Goal: Information Seeking & Learning: Find specific fact

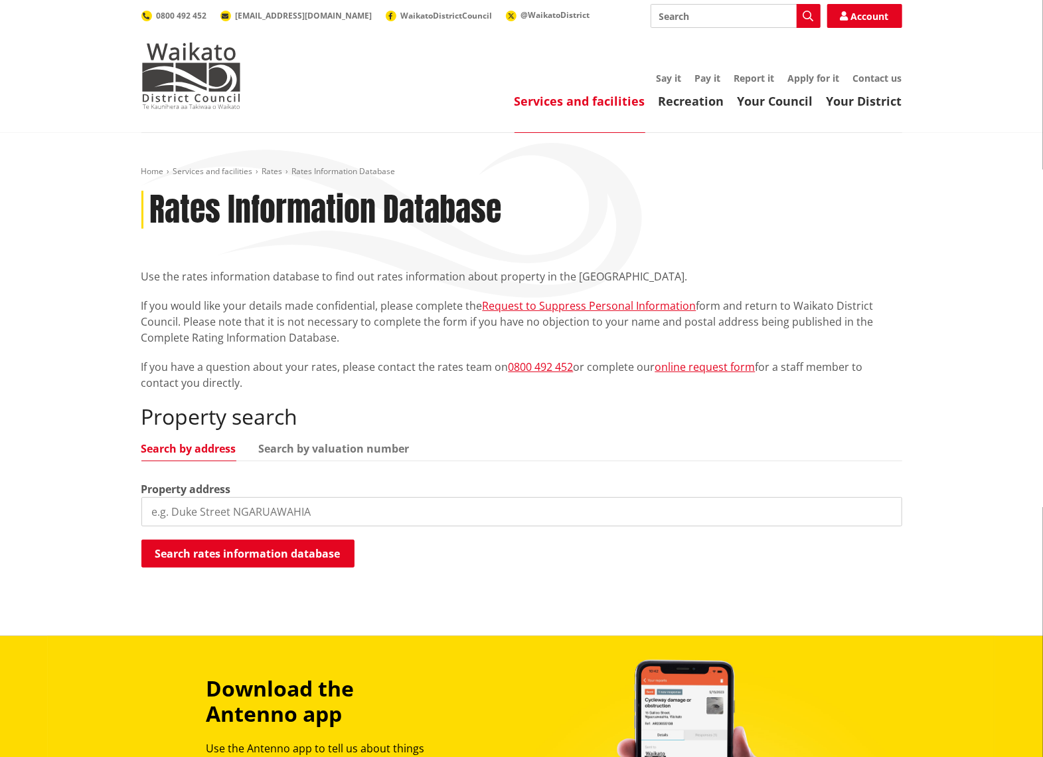
click at [213, 511] on input "search" at bounding box center [521, 511] width 761 height 29
type input "144 puketaha"
click at [219, 549] on button "Search rates information database" at bounding box center [247, 553] width 213 height 28
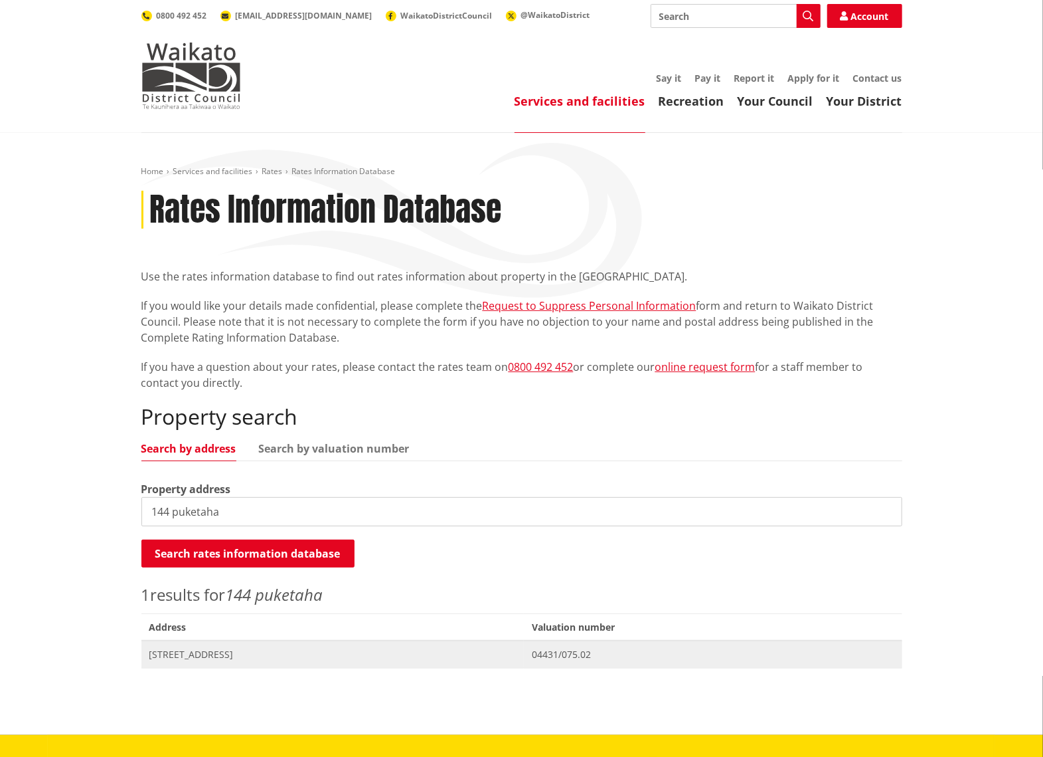
click at [209, 654] on span "[STREET_ADDRESS]" at bounding box center [332, 654] width 367 height 13
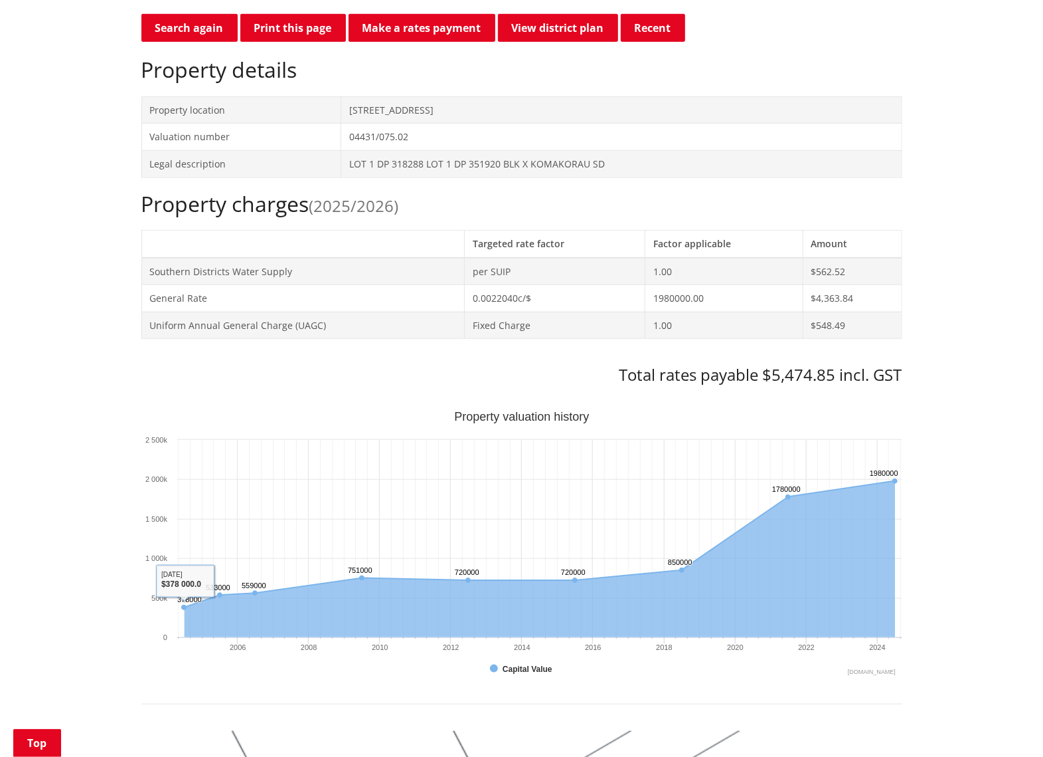
scroll to position [354, 0]
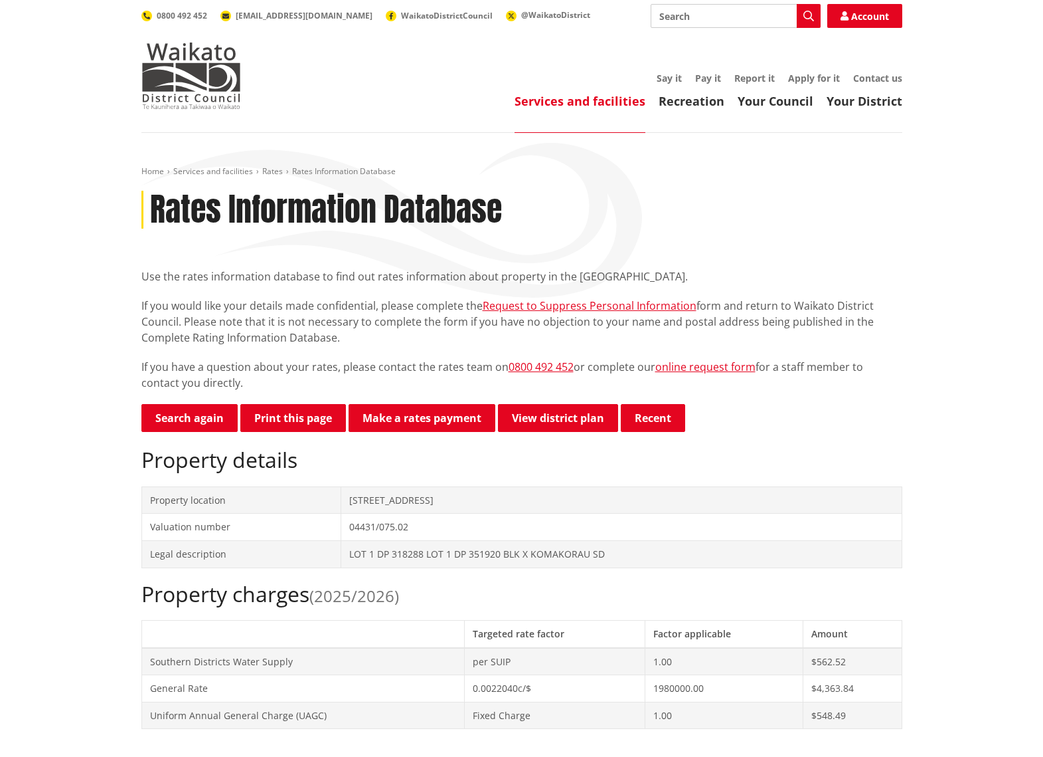
scroll to position [354, 0]
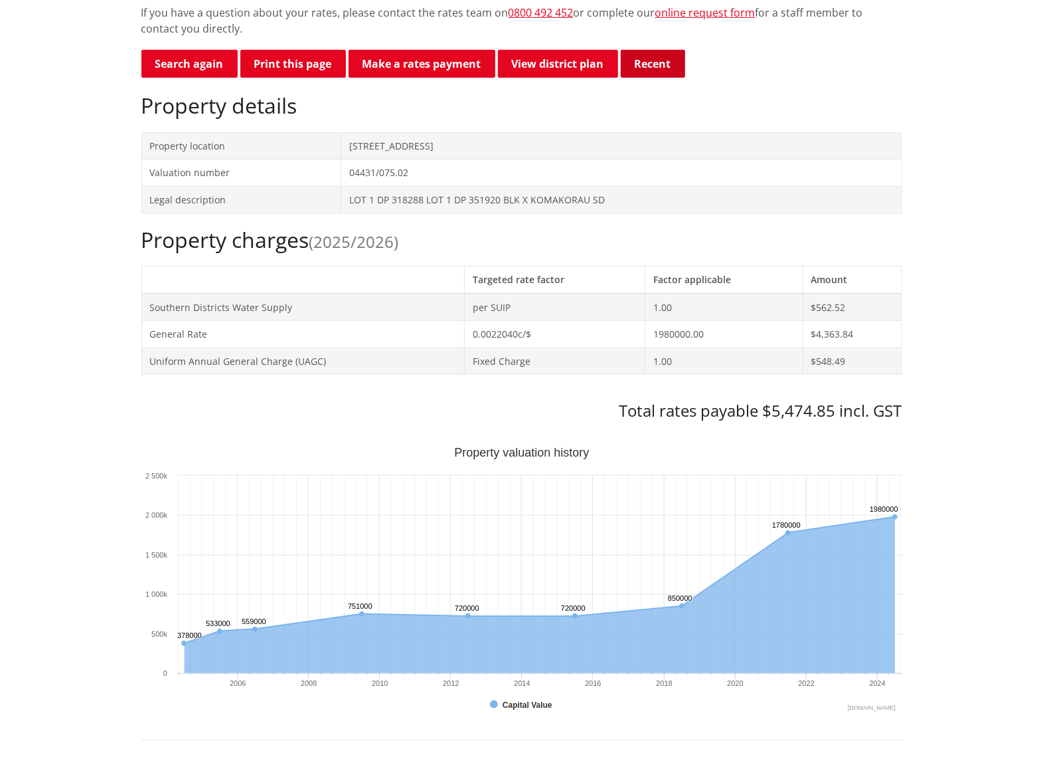
click at [656, 62] on button "Recent" at bounding box center [653, 64] width 64 height 28
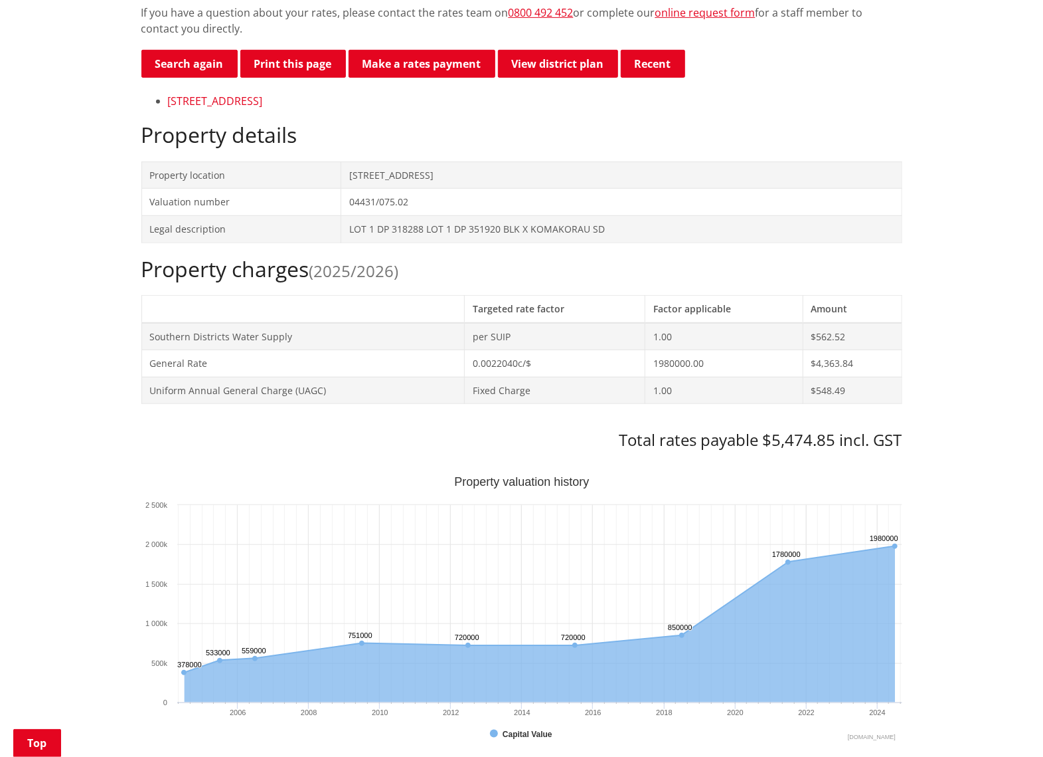
click at [261, 98] on link "[STREET_ADDRESS]" at bounding box center [215, 101] width 95 height 15
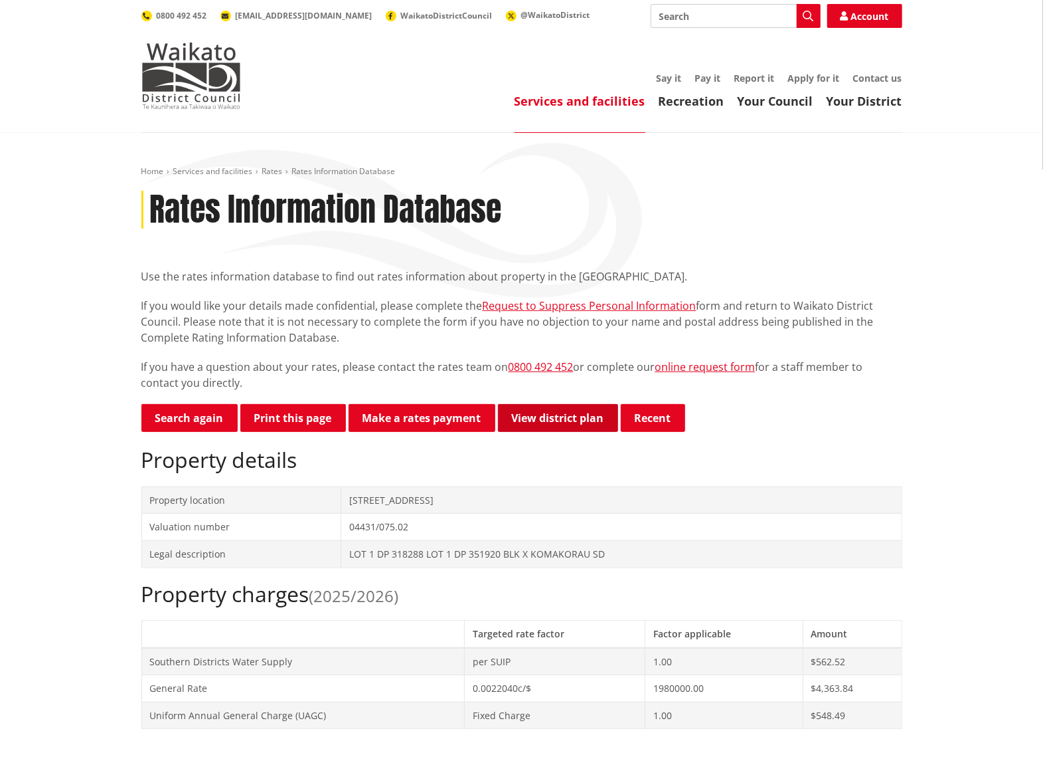
click at [583, 417] on link "View district plan" at bounding box center [558, 418] width 120 height 28
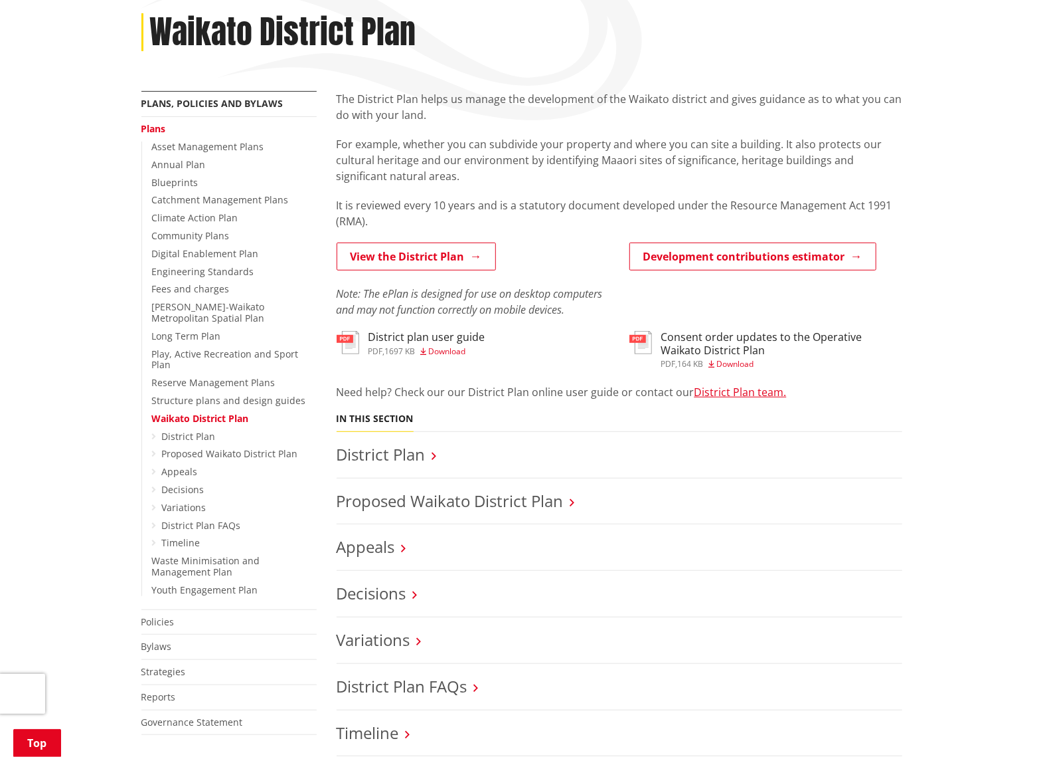
scroll to position [177, 0]
click at [185, 294] on link "Fees and charges" at bounding box center [191, 289] width 78 height 13
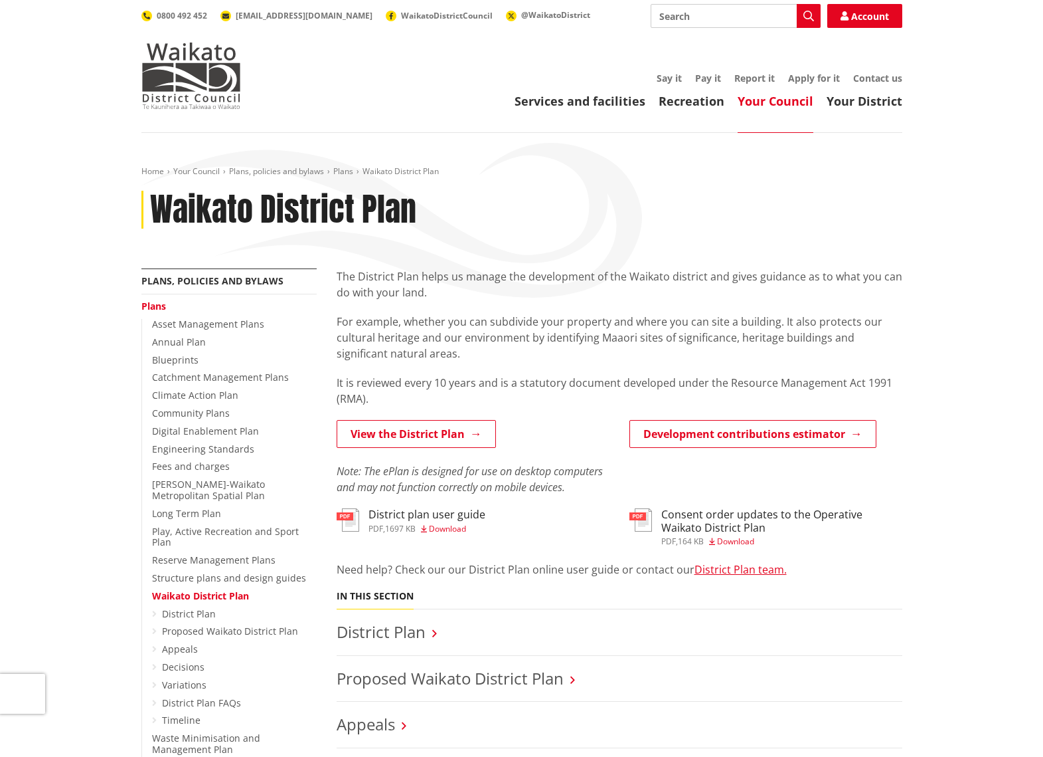
scroll to position [177, 0]
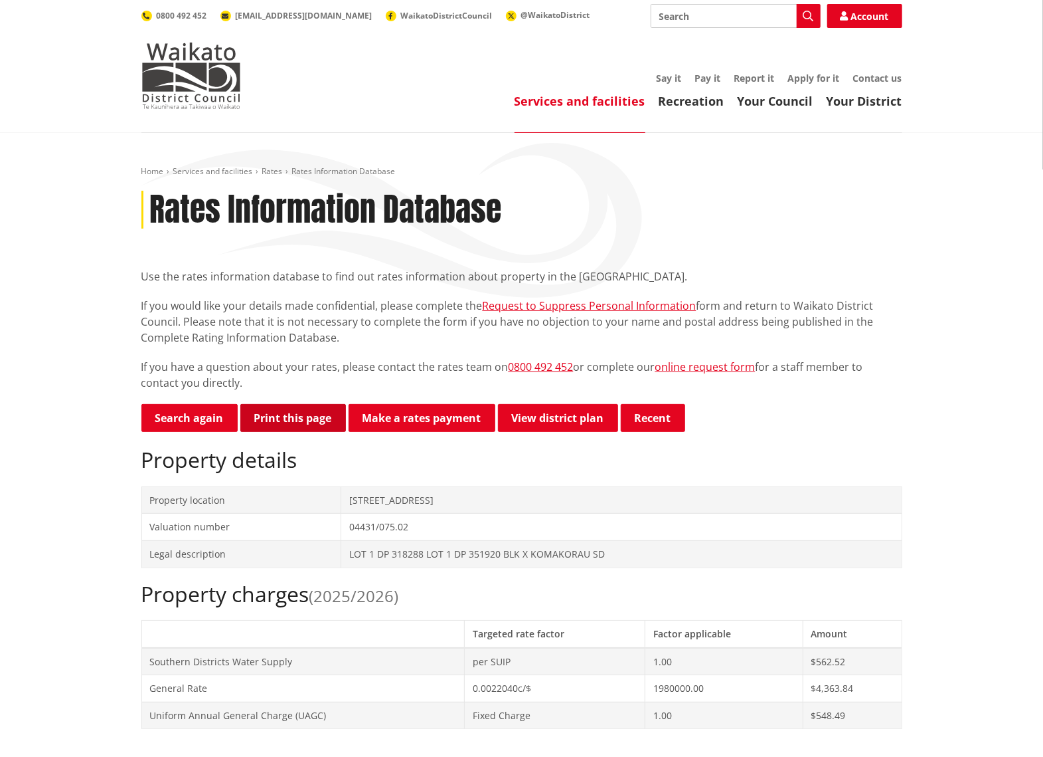
click at [303, 414] on button "Print this page" at bounding box center [293, 418] width 106 height 28
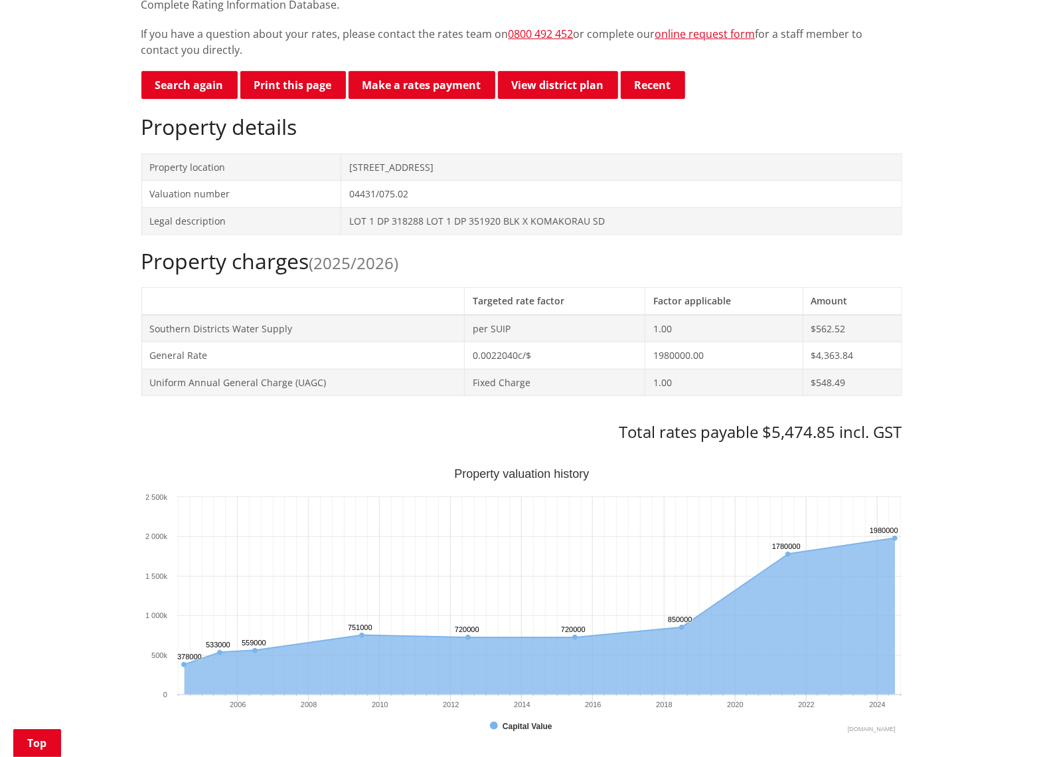
scroll to position [531, 0]
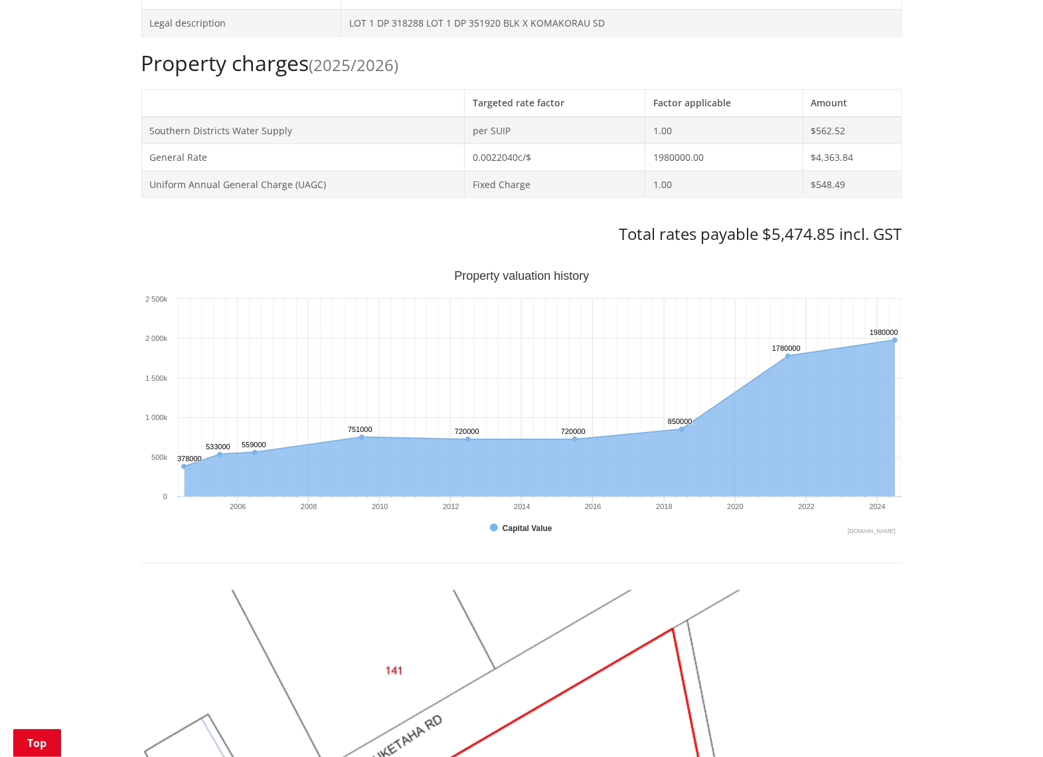
drag, startPoint x: 136, startPoint y: 636, endPoint x: 141, endPoint y: 629, distance: 8.5
click at [137, 632] on div "Home Services and facilities Rates Rates Information Database Rates Information…" at bounding box center [522, 455] width 781 height 1641
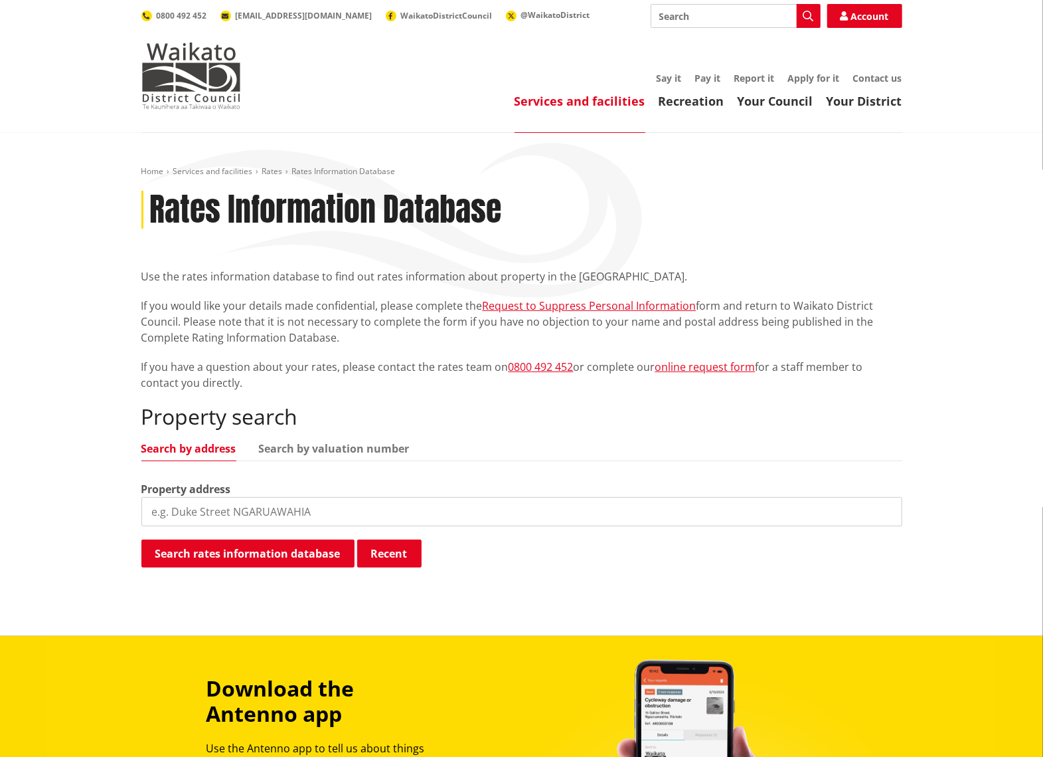
click at [307, 519] on input "search" at bounding box center [521, 511] width 761 height 29
type input "144 puketaha"
click at [258, 550] on button "Search rates information database" at bounding box center [247, 553] width 213 height 28
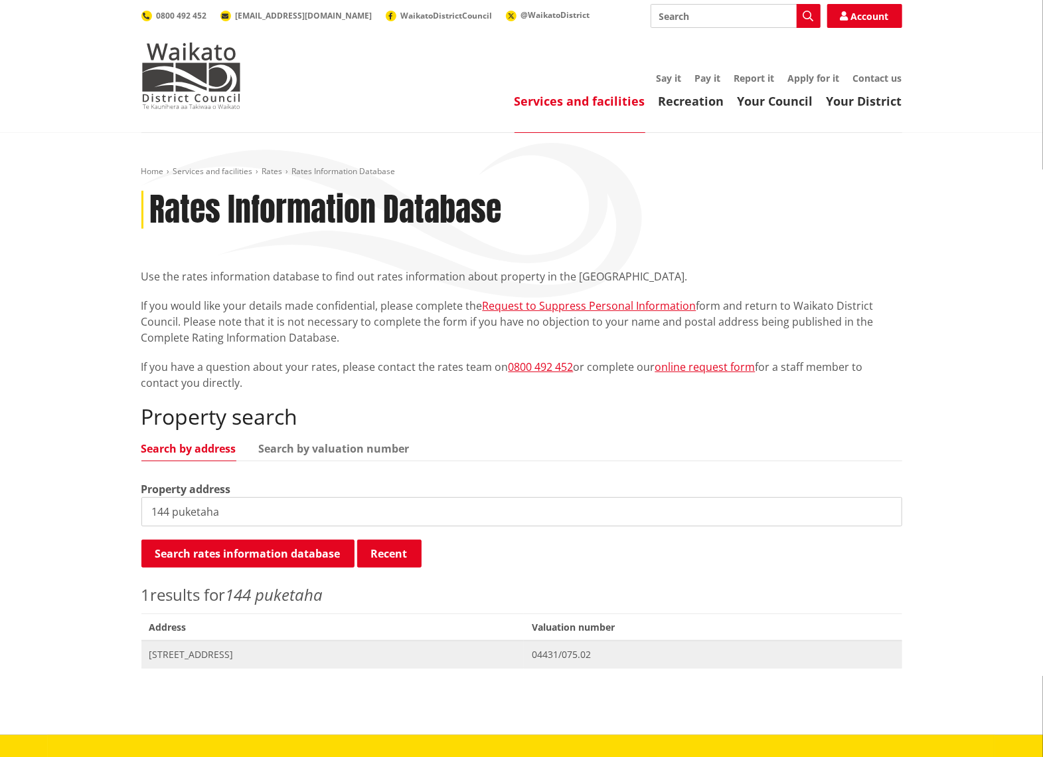
click at [237, 654] on span "[STREET_ADDRESS]" at bounding box center [332, 654] width 367 height 13
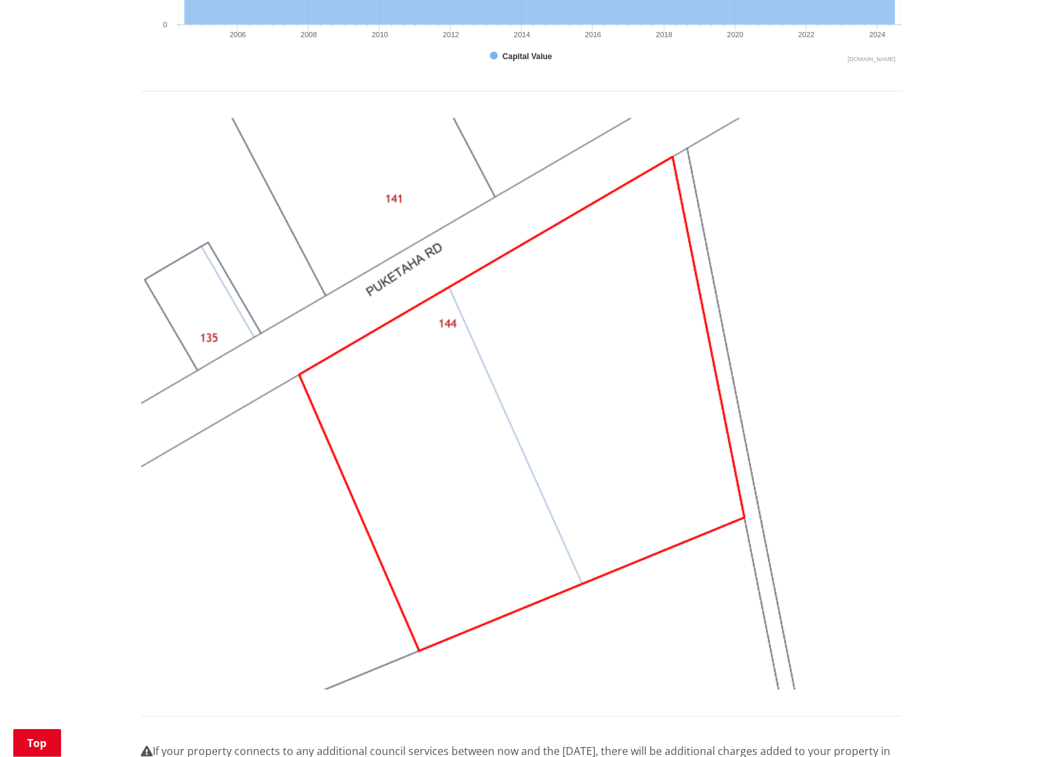
scroll to position [1239, 0]
